Goal: Answer question/provide support: Share knowledge or assist other users

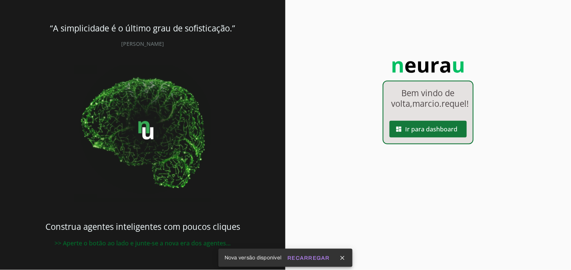
click at [423, 136] on span at bounding box center [428, 129] width 77 height 18
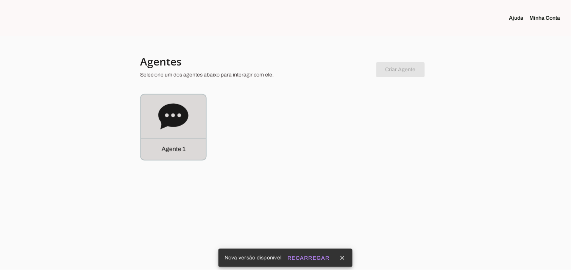
click at [184, 124] on icon at bounding box center [173, 116] width 30 height 30
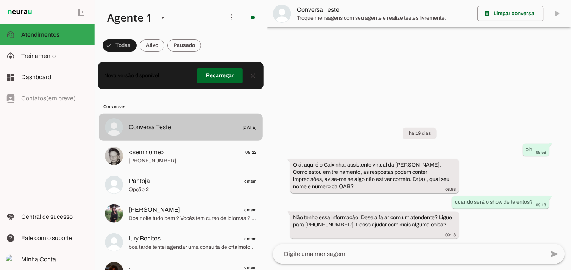
click at [168, 123] on span "Conversa Teste" at bounding box center [150, 127] width 42 height 9
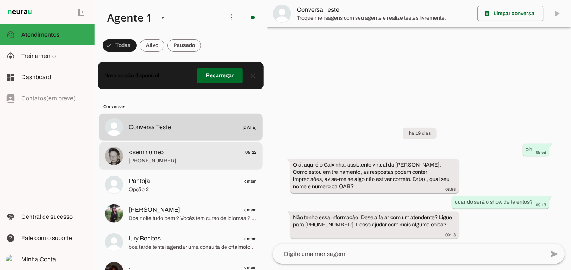
click at [188, 141] on md-item "<sem nome> 08:22 +55 5191511355" at bounding box center [181, 127] width 164 height 27
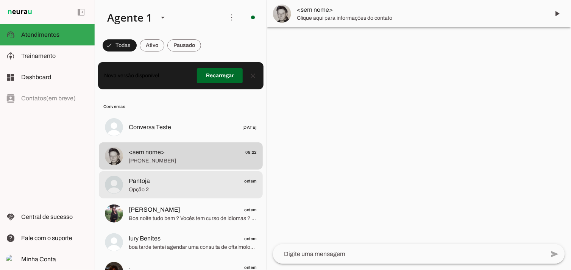
click at [203, 180] on span "Pantoja ontem" at bounding box center [193, 180] width 128 height 9
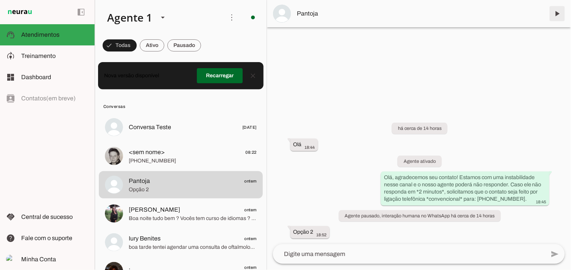
click at [555, 12] on span at bounding box center [557, 14] width 18 height 18
